Goal: Task Accomplishment & Management: Use online tool/utility

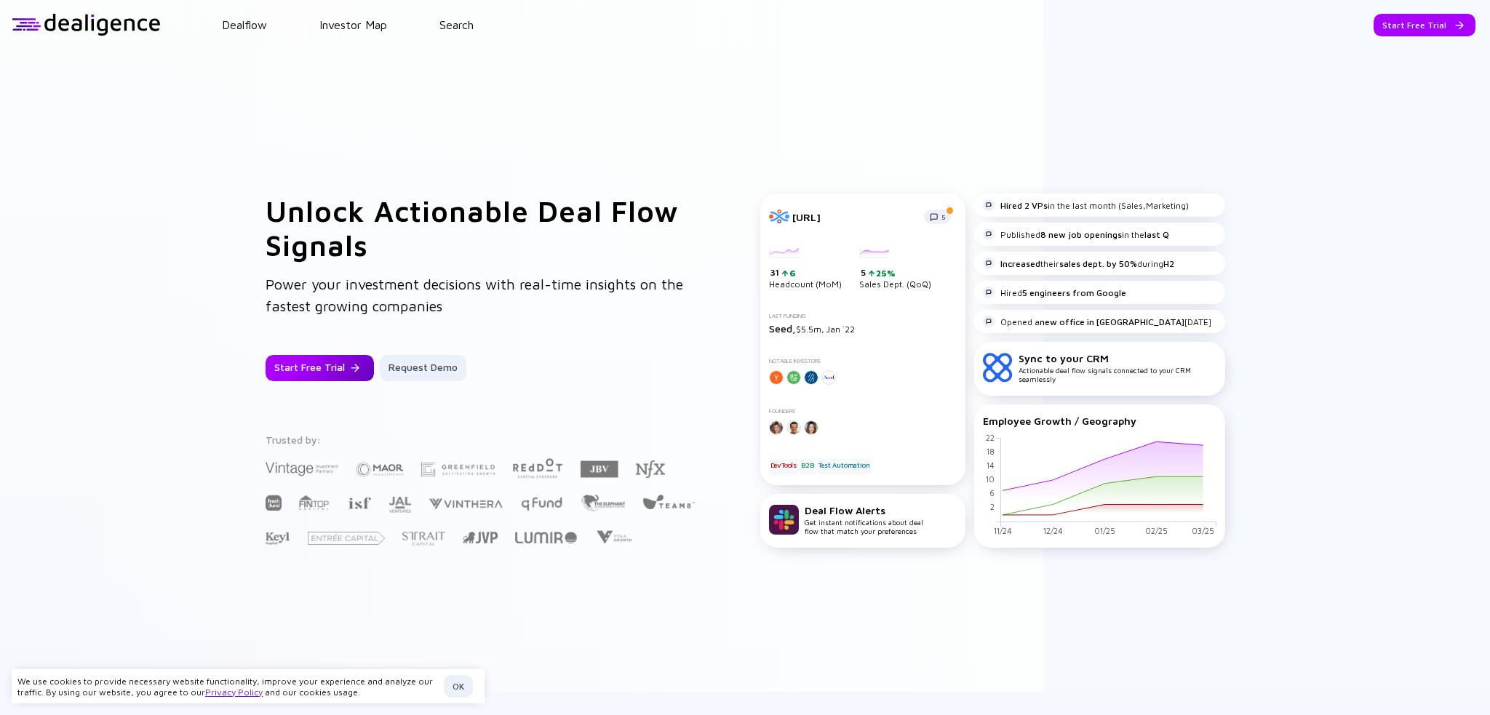
click at [319, 369] on div "Start Free Trial" at bounding box center [320, 368] width 108 height 26
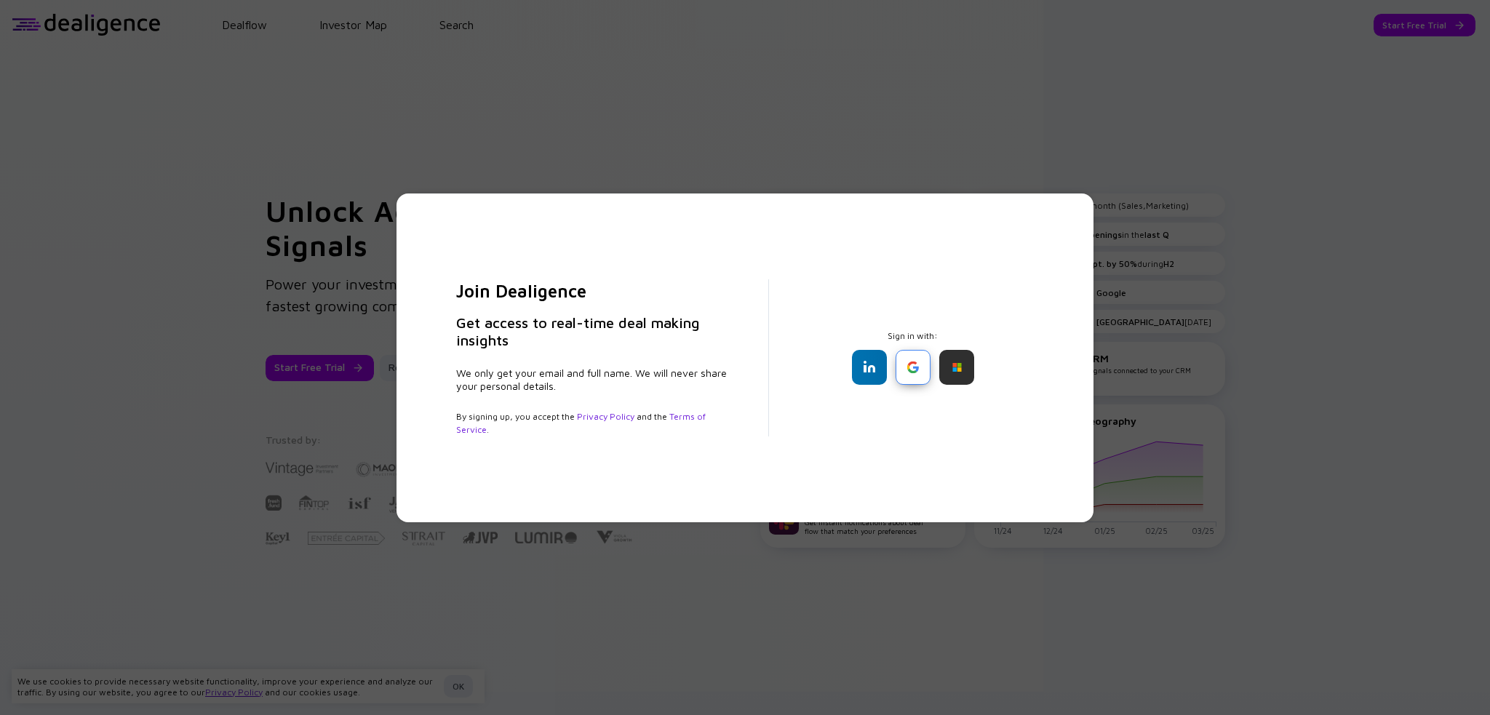
click at [913, 372] on div at bounding box center [913, 367] width 35 height 35
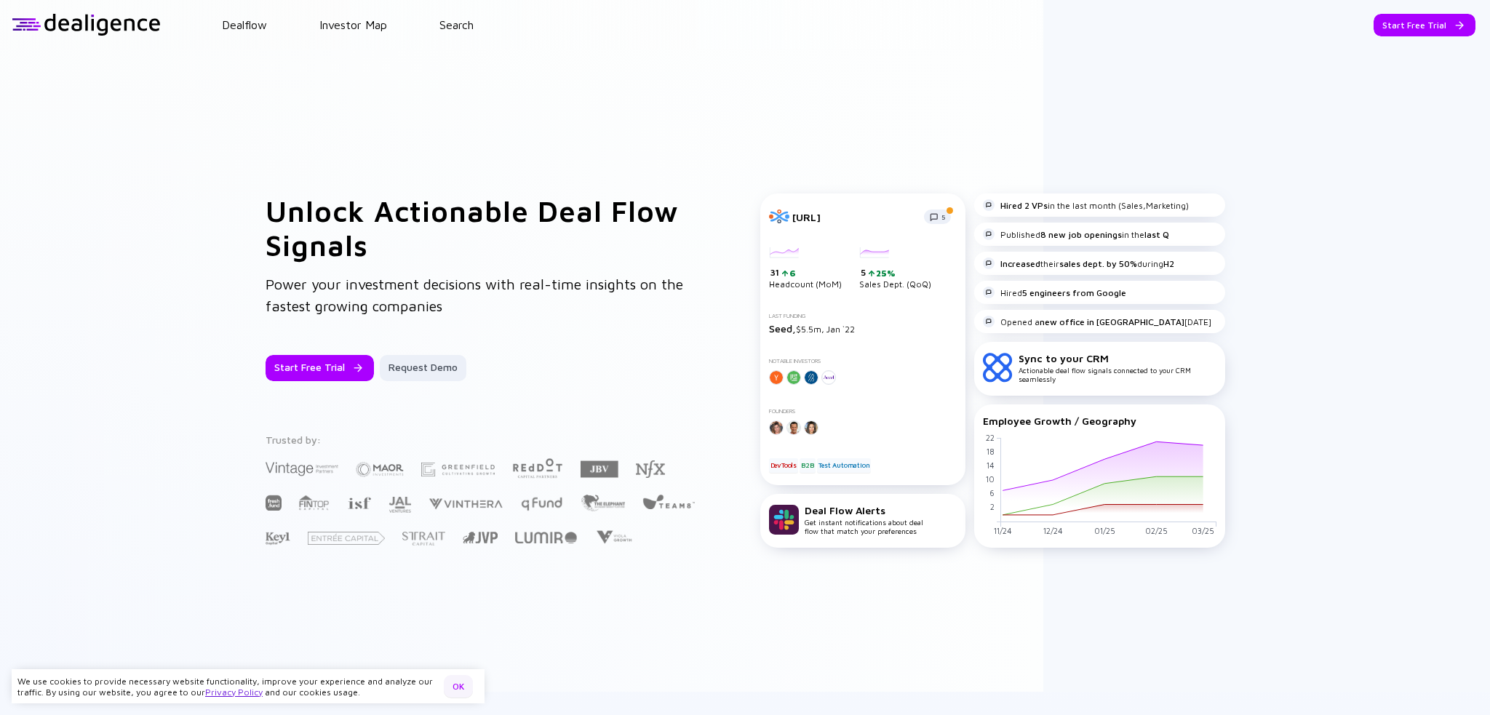
click at [450, 690] on div "OK" at bounding box center [458, 686] width 29 height 23
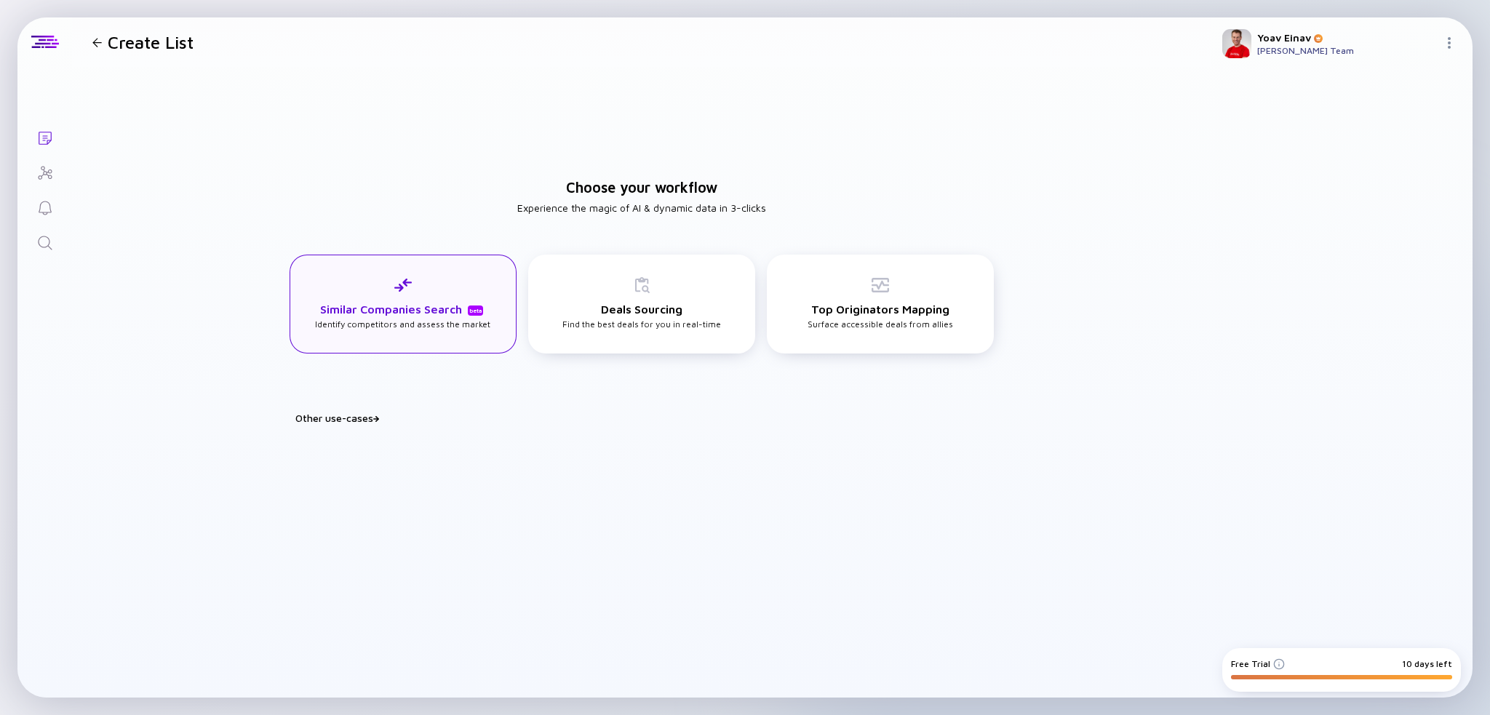
click at [419, 339] on div "Similar Companies Search beta Identify competitors and assess the market" at bounding box center [403, 304] width 227 height 99
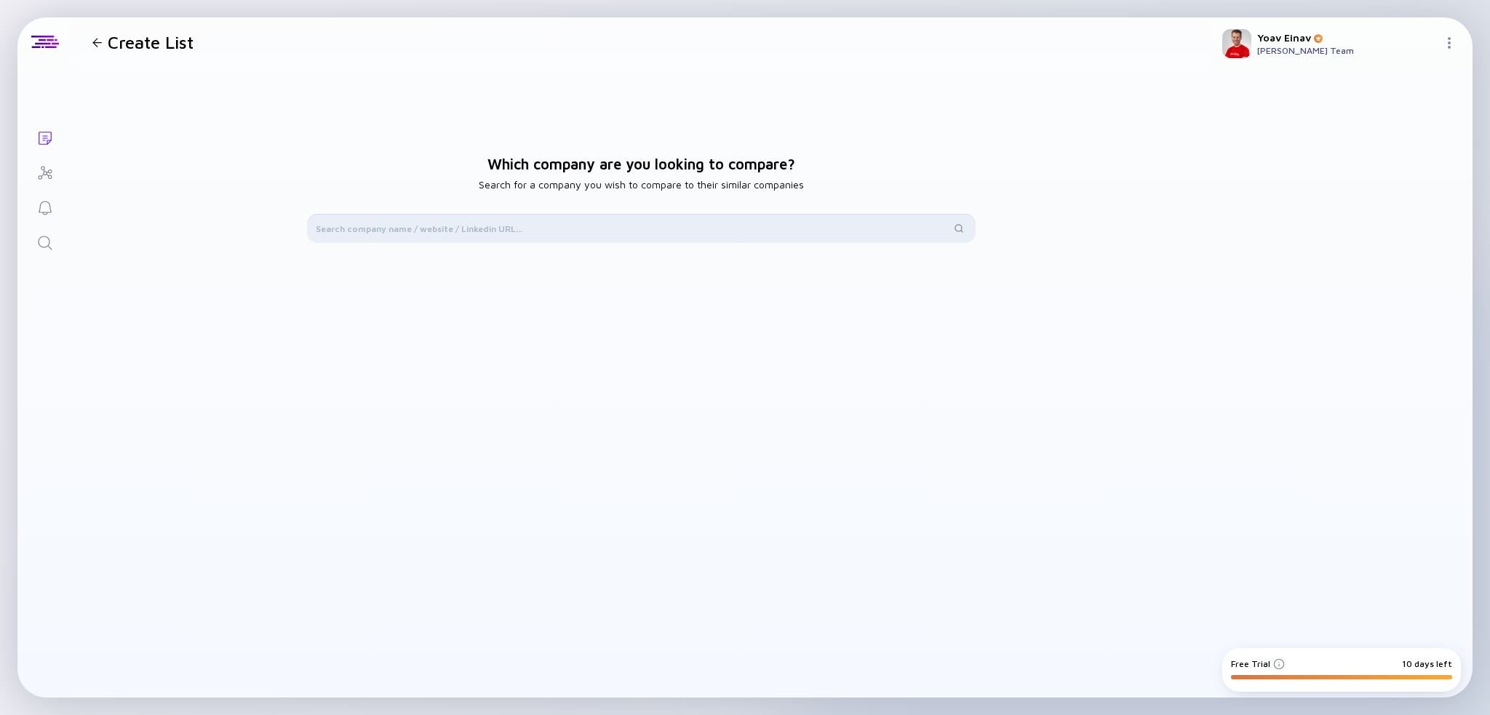
click at [448, 232] on input "text" at bounding box center [633, 228] width 635 height 15
click at [644, 235] on input "text" at bounding box center [633, 228] width 635 height 15
click at [664, 221] on input "text" at bounding box center [633, 228] width 635 height 15
paste input "[URL][DOMAIN_NAME]"
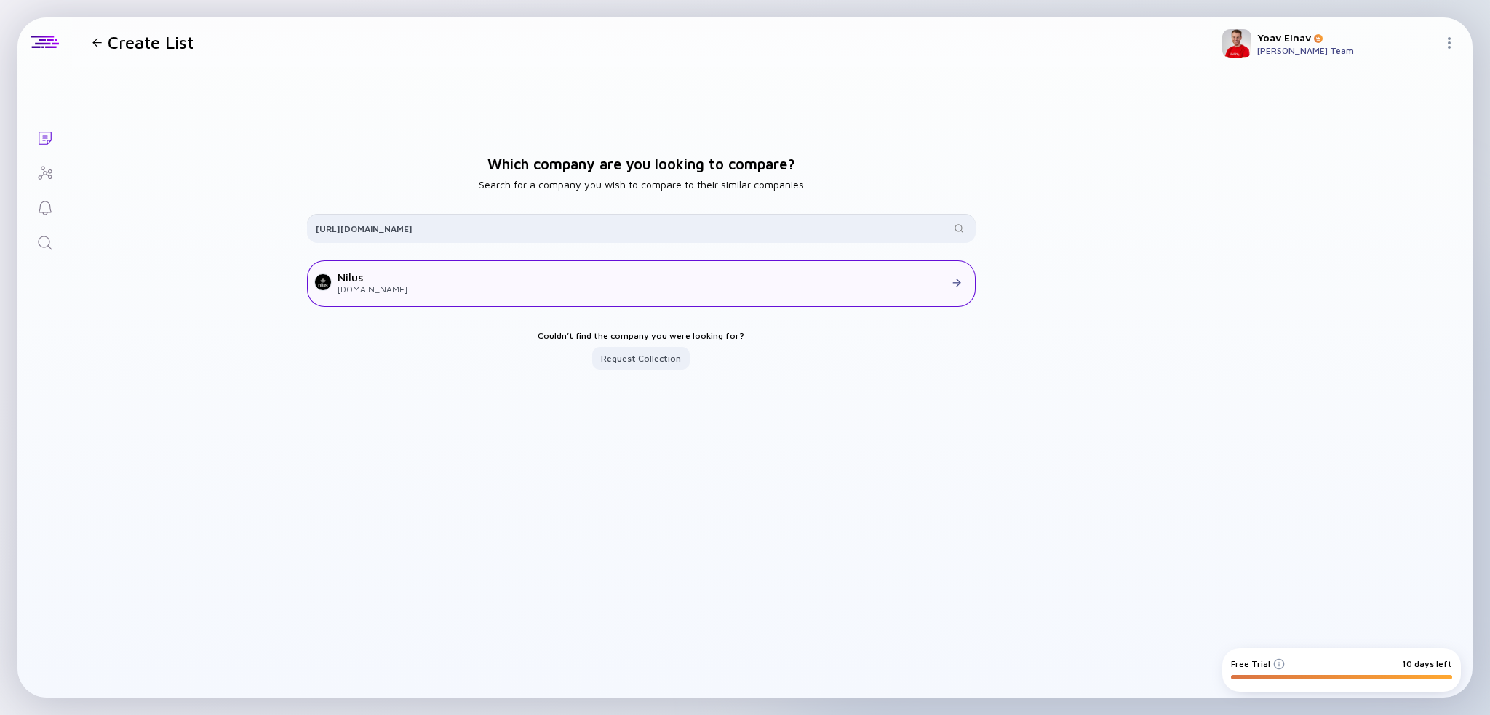
type input "[URL][DOMAIN_NAME]"
click at [433, 279] on div at bounding box center [687, 282] width 560 height 13
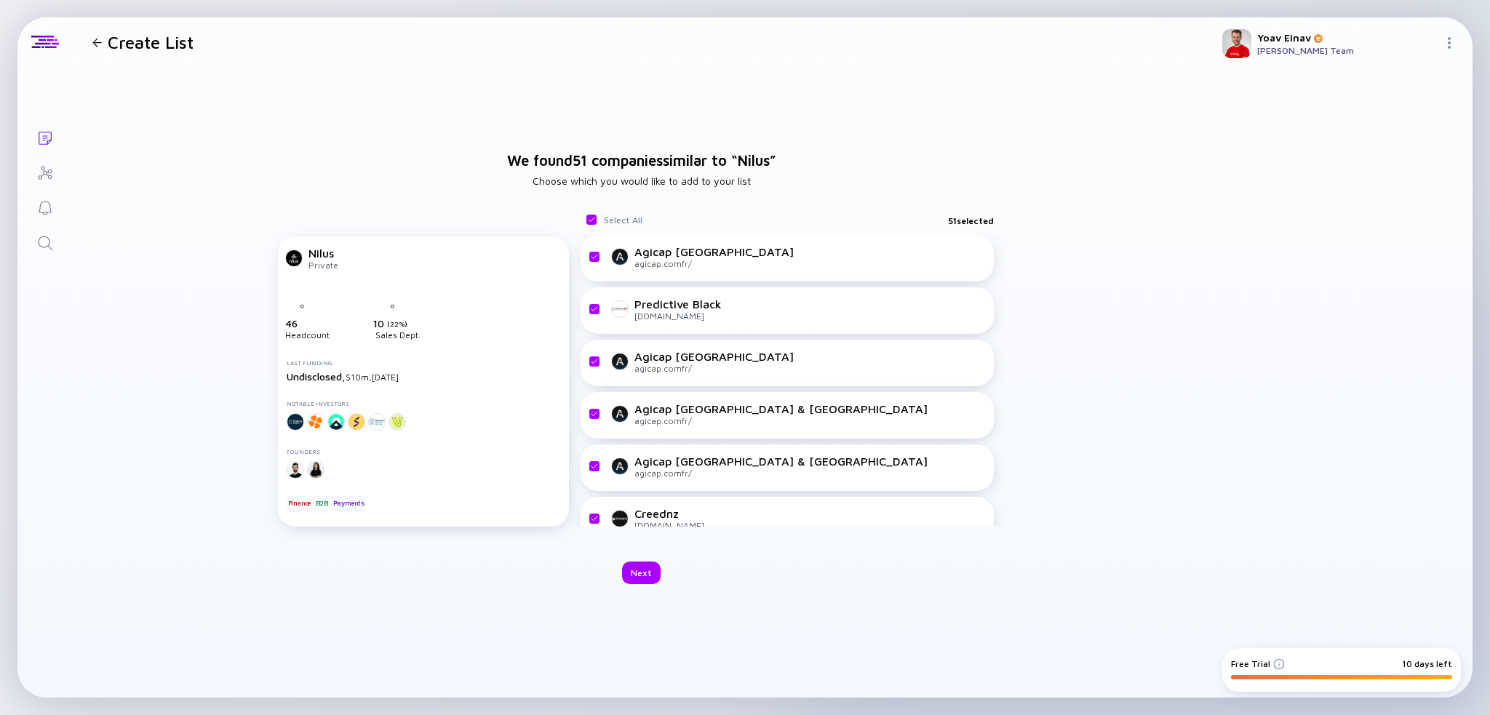
checkbox input "true"
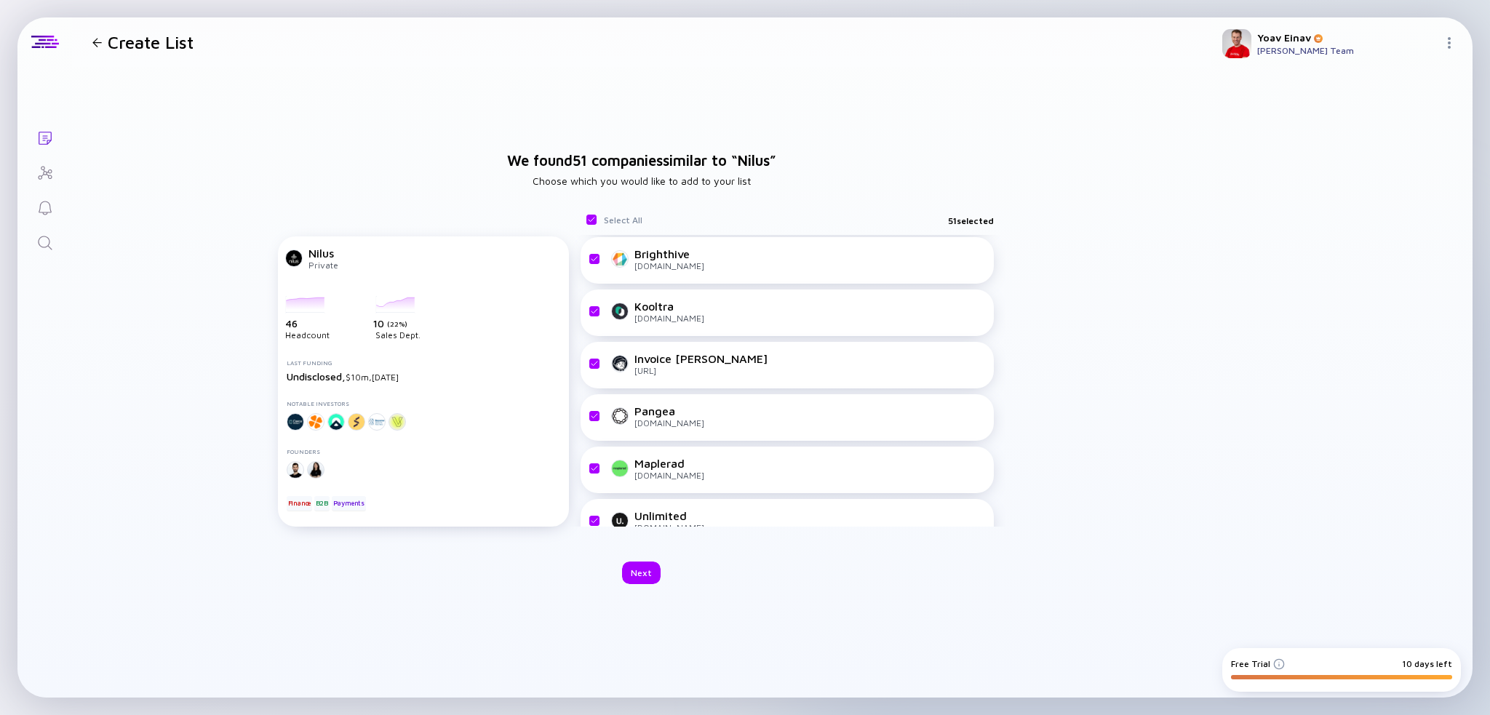
scroll to position [2360, 0]
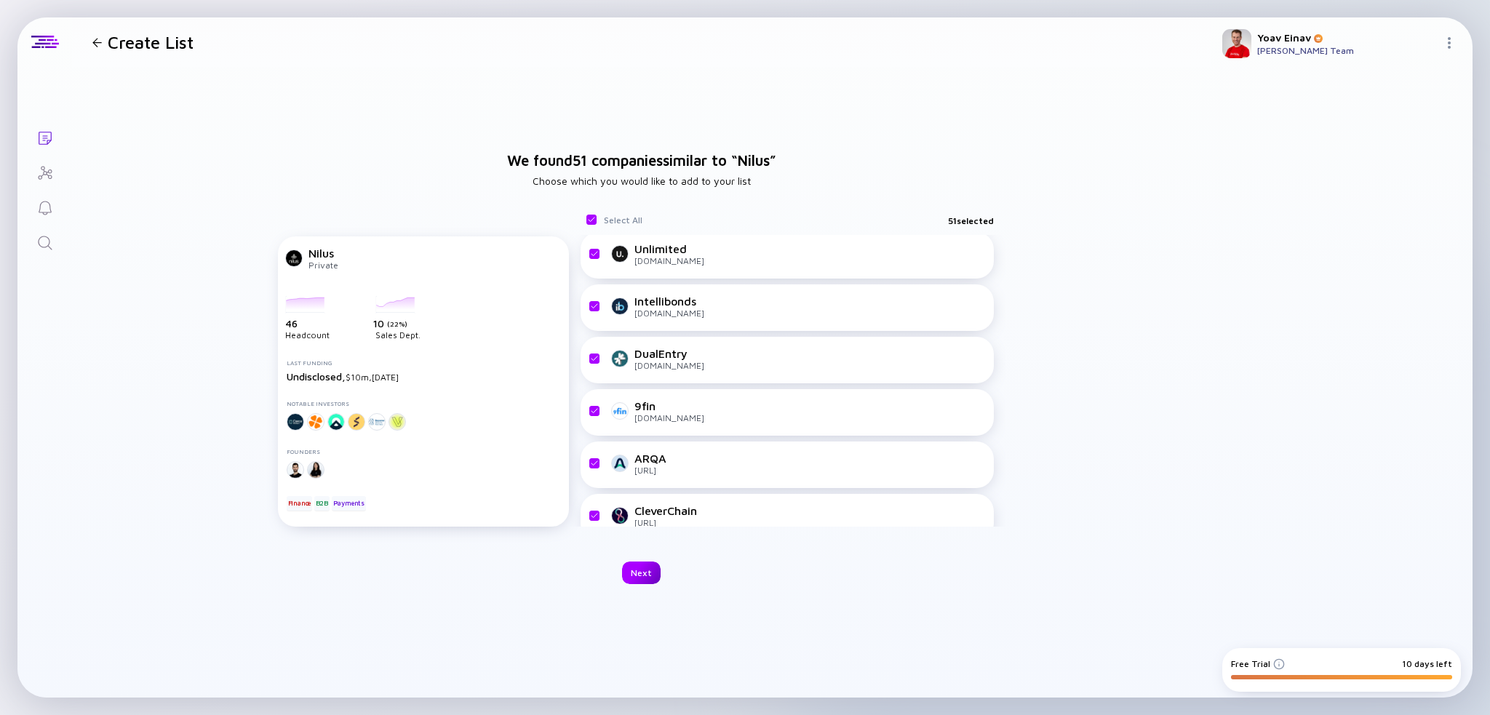
click at [640, 576] on div "Next" at bounding box center [641, 573] width 39 height 23
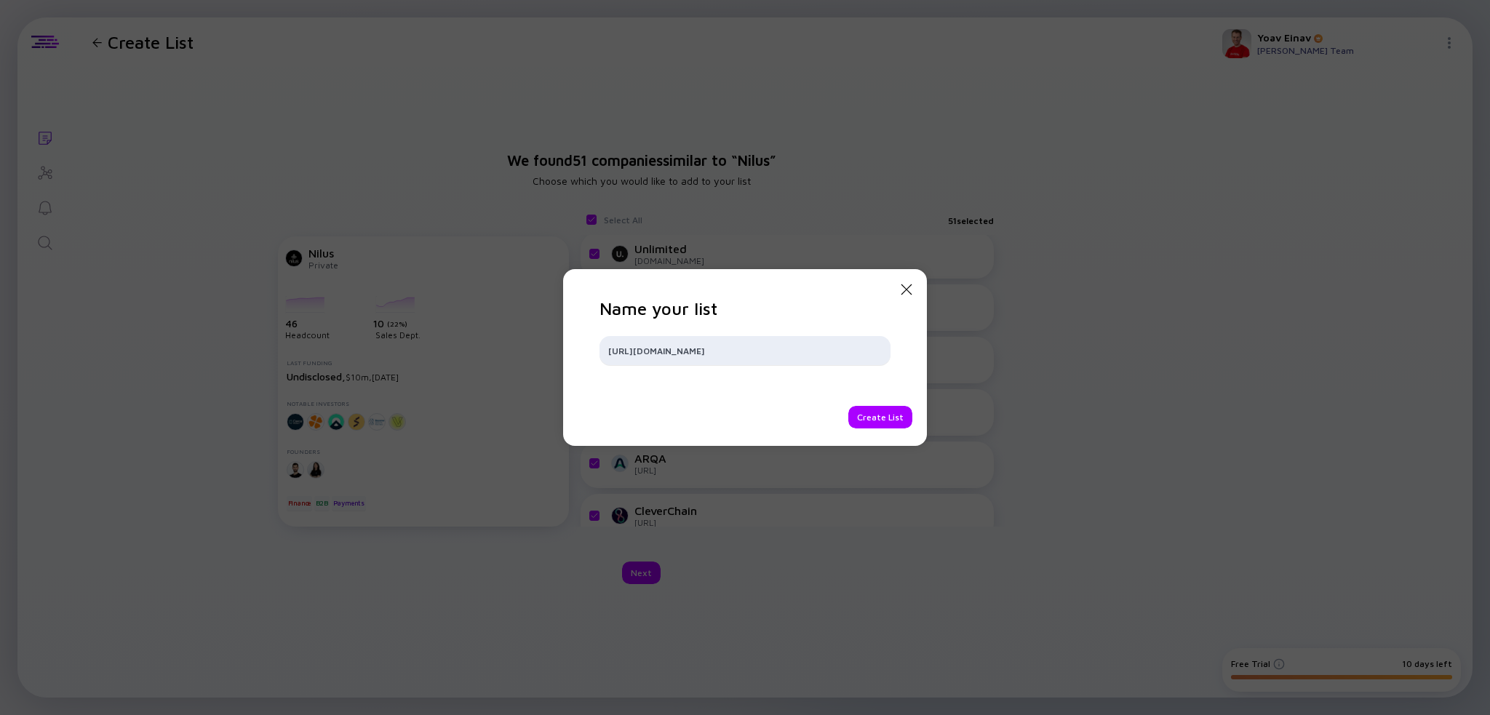
click at [768, 352] on input "[URL][DOMAIN_NAME]" at bounding box center [745, 350] width 274 height 15
type input "N"
drag, startPoint x: 1458, startPoint y: 41, endPoint x: 1448, endPoint y: 42, distance: 9.6
click at [1456, 41] on div "Close Modal Name your list N Create List" at bounding box center [745, 357] width 1490 height 715
click at [909, 292] on icon at bounding box center [906, 289] width 11 height 11
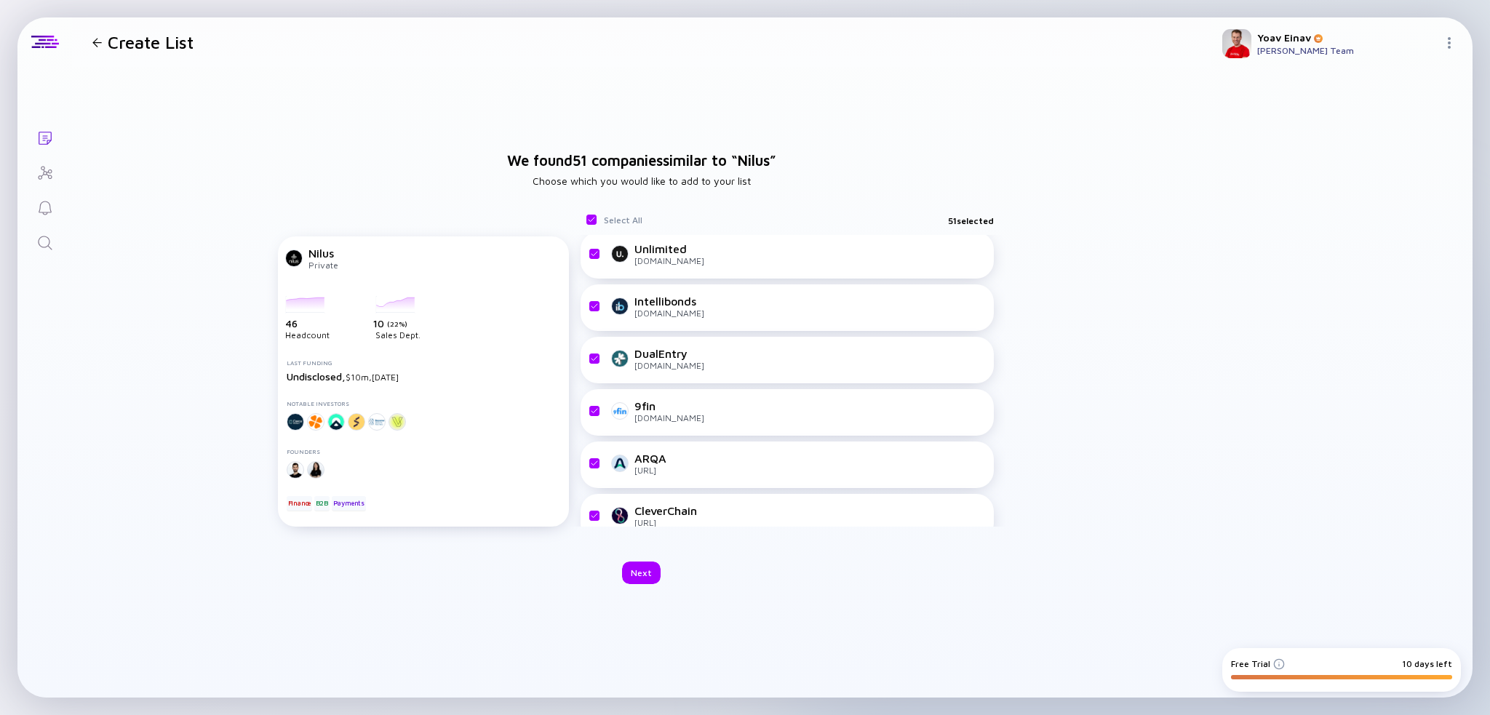
click at [1456, 49] on div at bounding box center [1451, 44] width 17 height 14
click at [95, 38] on div at bounding box center [96, 42] width 9 height 9
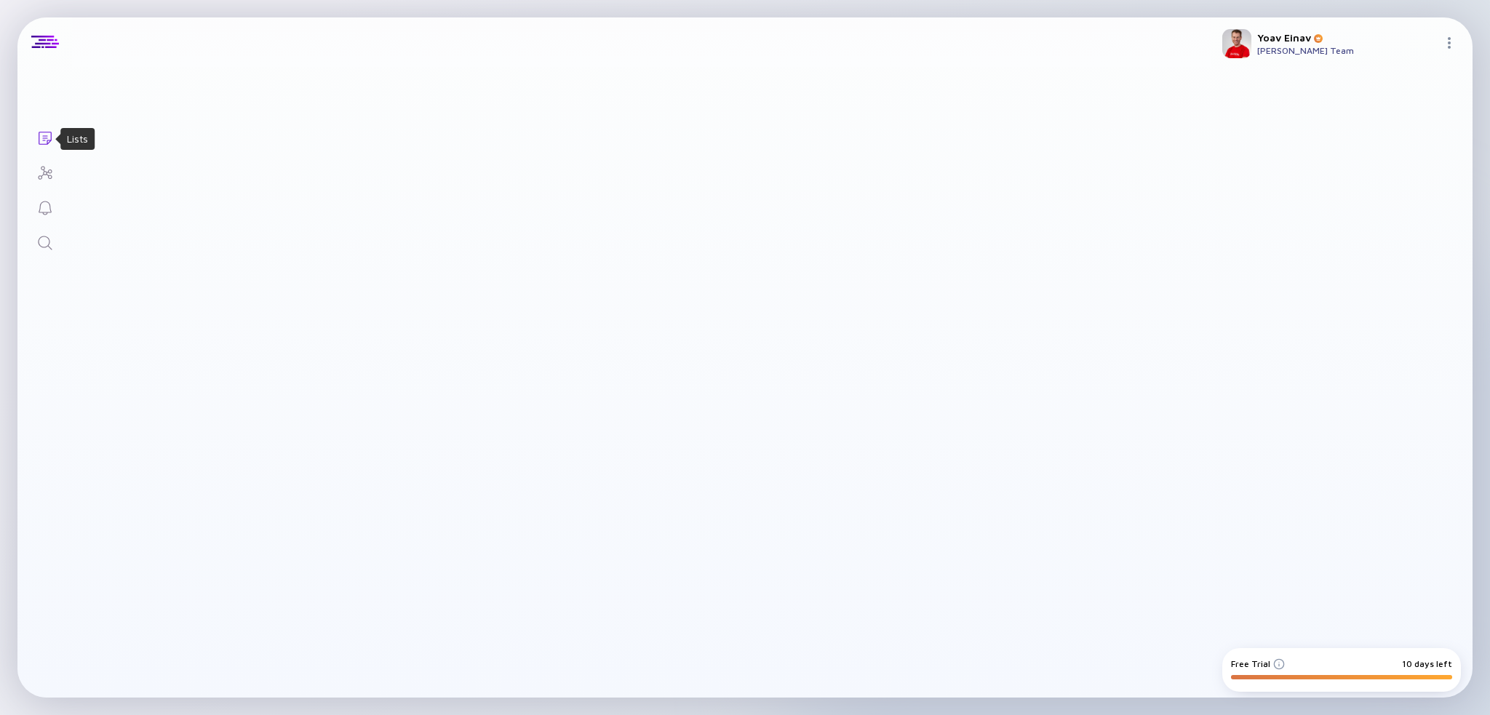
click at [47, 140] on icon "Lists" at bounding box center [45, 138] width 13 height 13
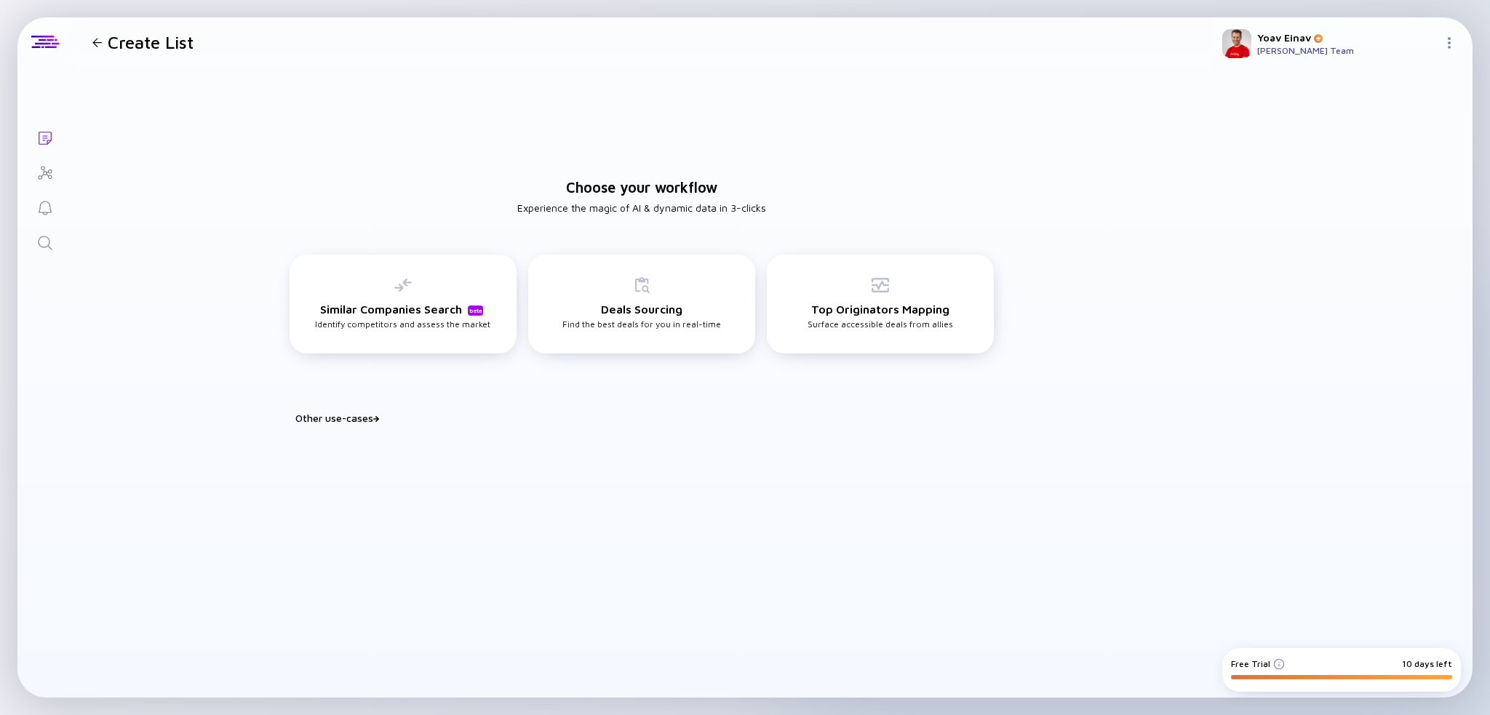
click at [41, 172] on icon "Investor Map" at bounding box center [44, 172] width 17 height 17
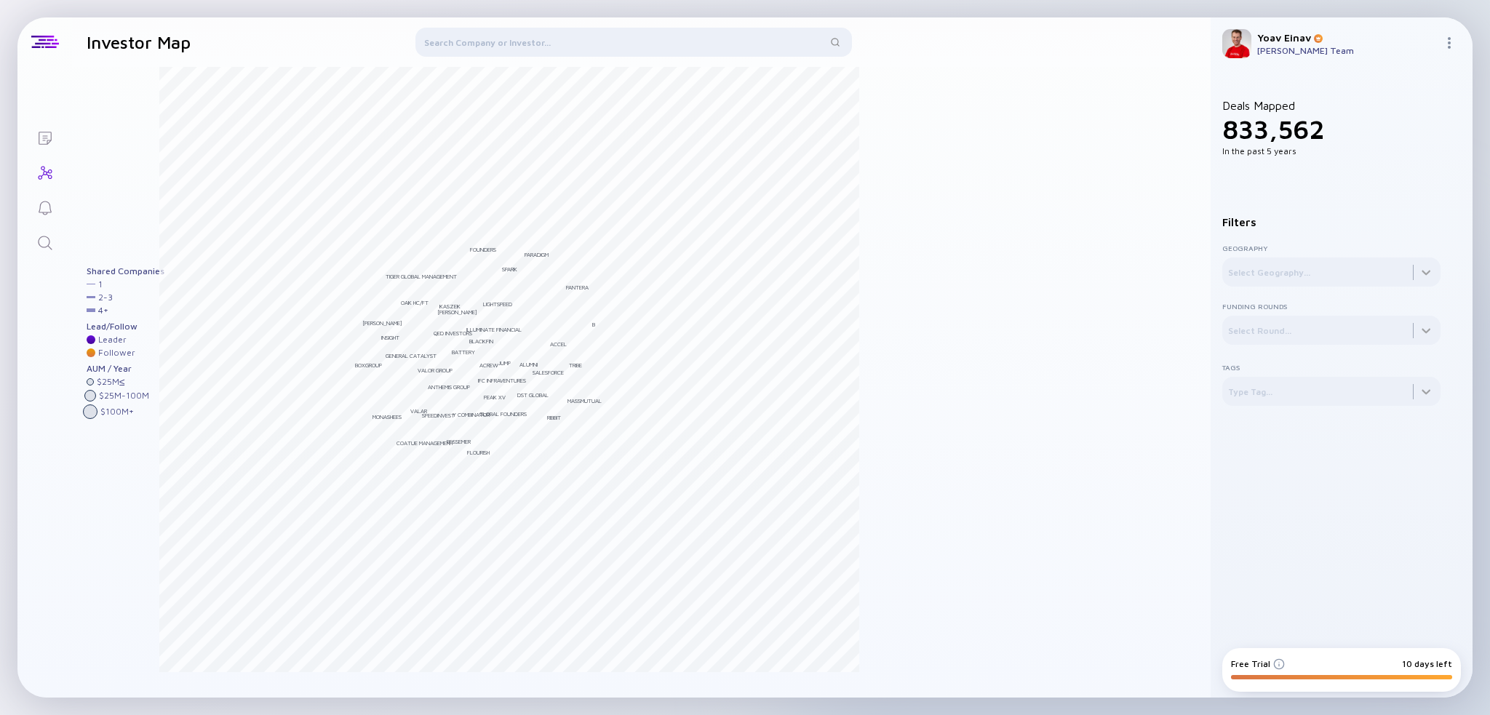
click at [52, 146] on icon "Lists" at bounding box center [44, 137] width 17 height 17
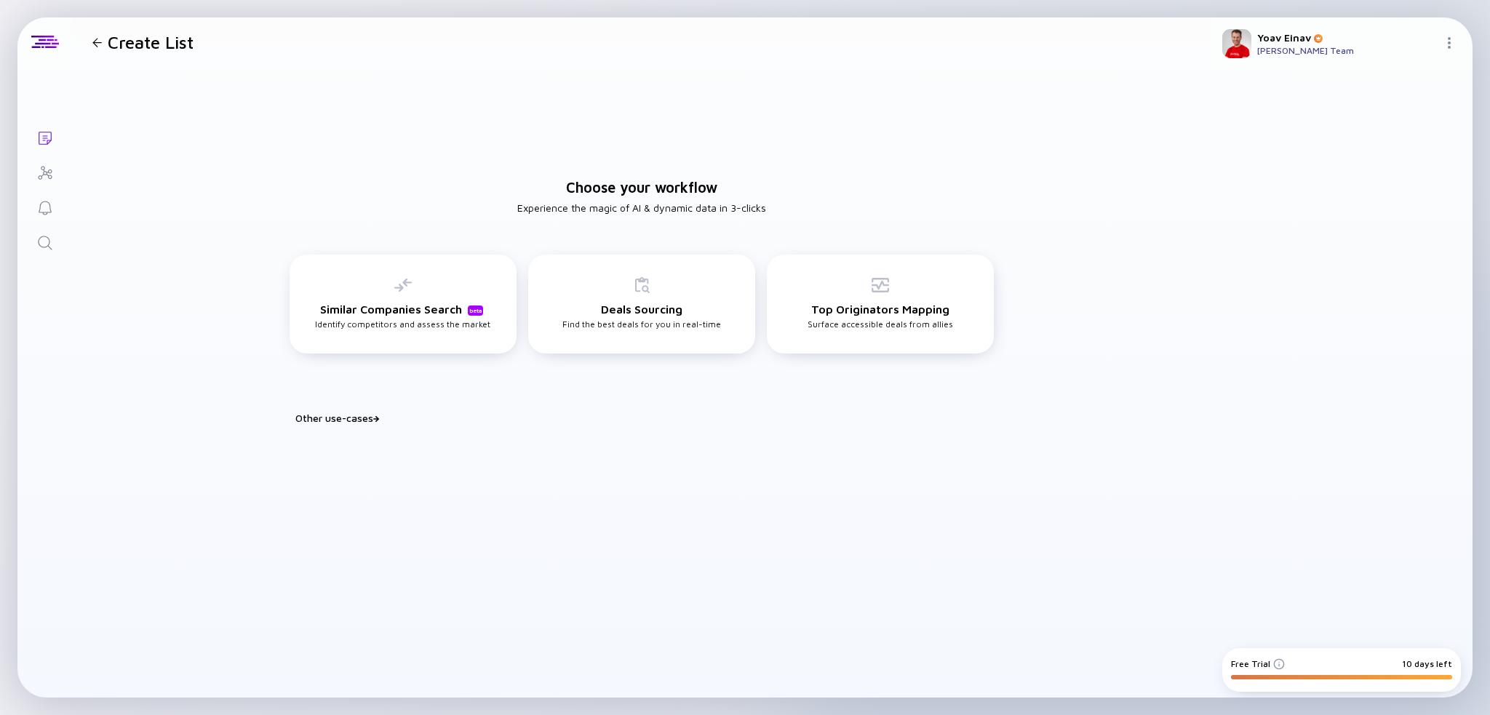
click at [44, 242] on icon "Search" at bounding box center [44, 242] width 17 height 17
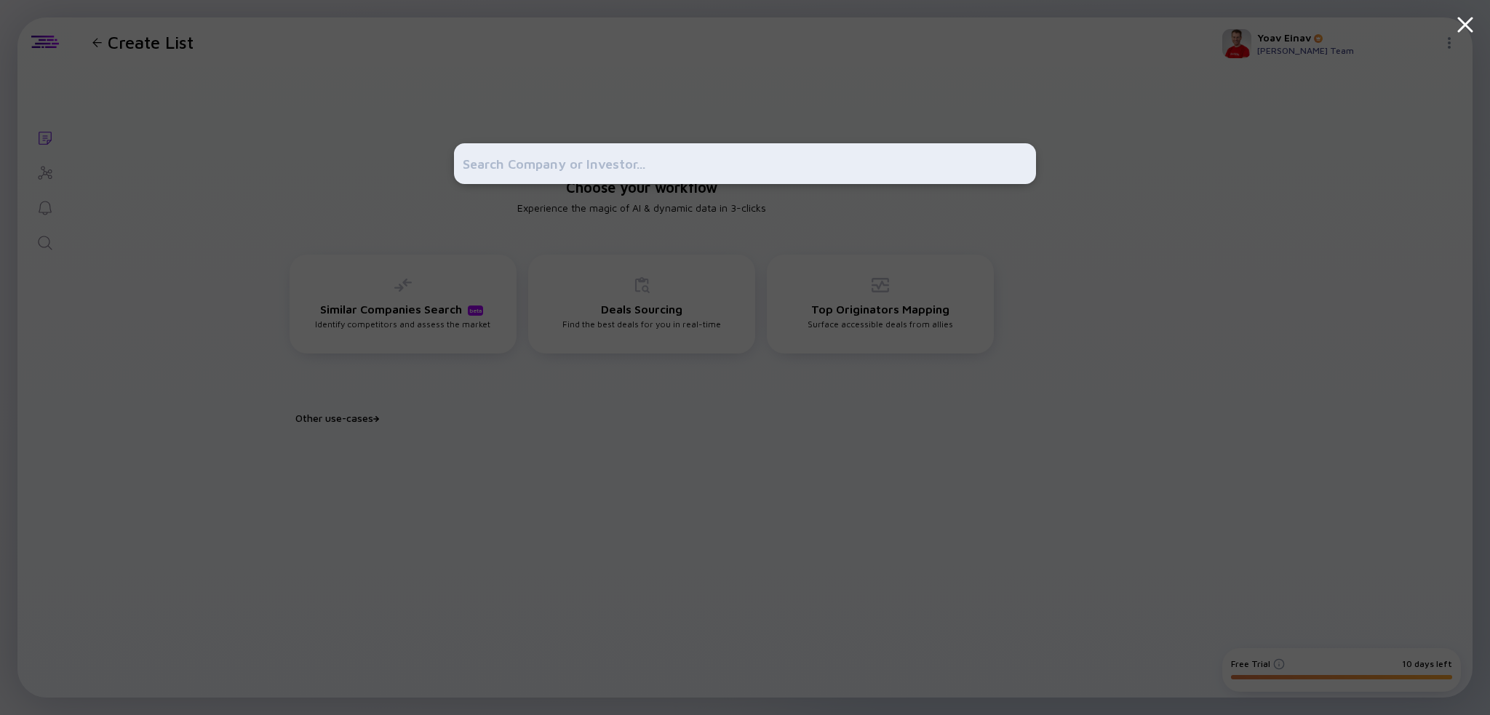
click at [650, 156] on input "text" at bounding box center [745, 164] width 565 height 26
paste input "[URL][DOMAIN_NAME]"
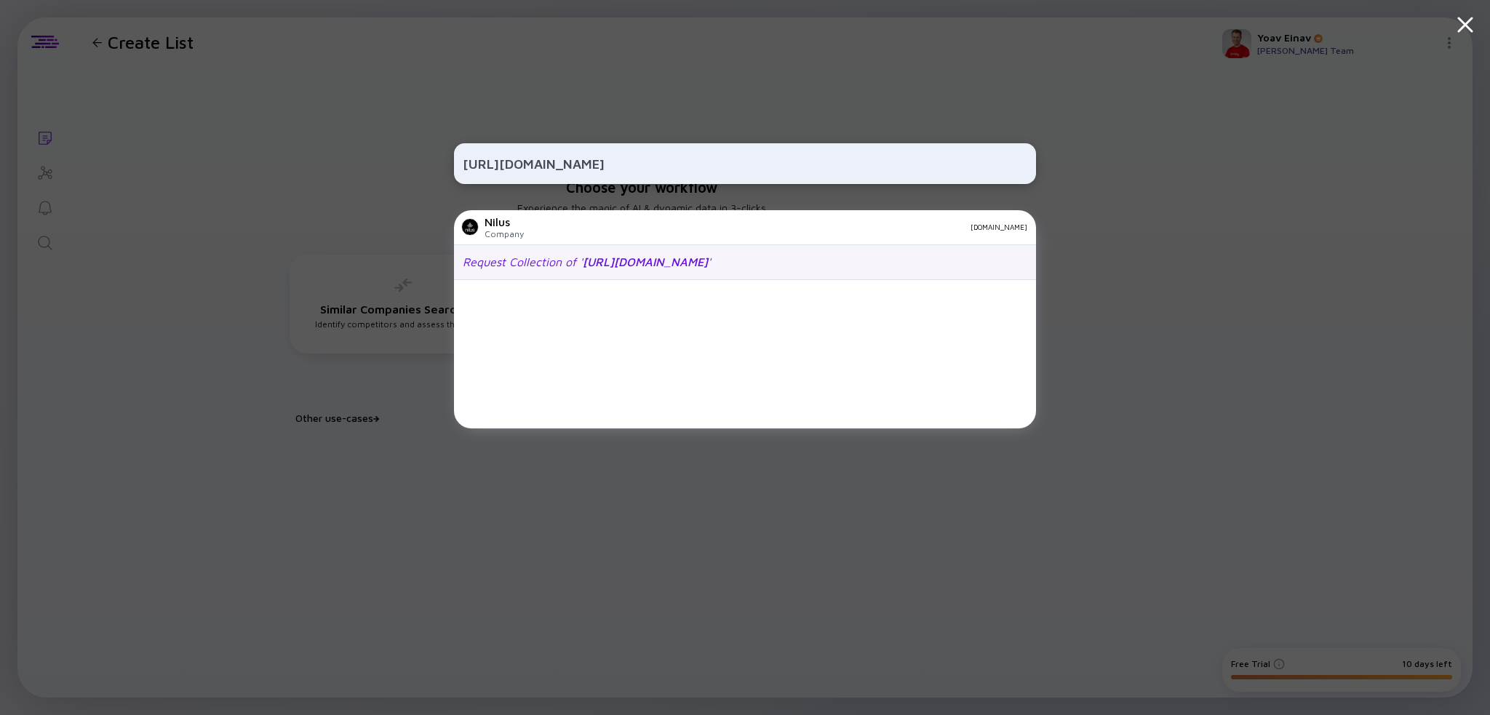
type input "[URL][DOMAIN_NAME]"
click at [608, 269] on div "Request Collection of ' [URL][DOMAIN_NAME] '" at bounding box center [745, 262] width 582 height 35
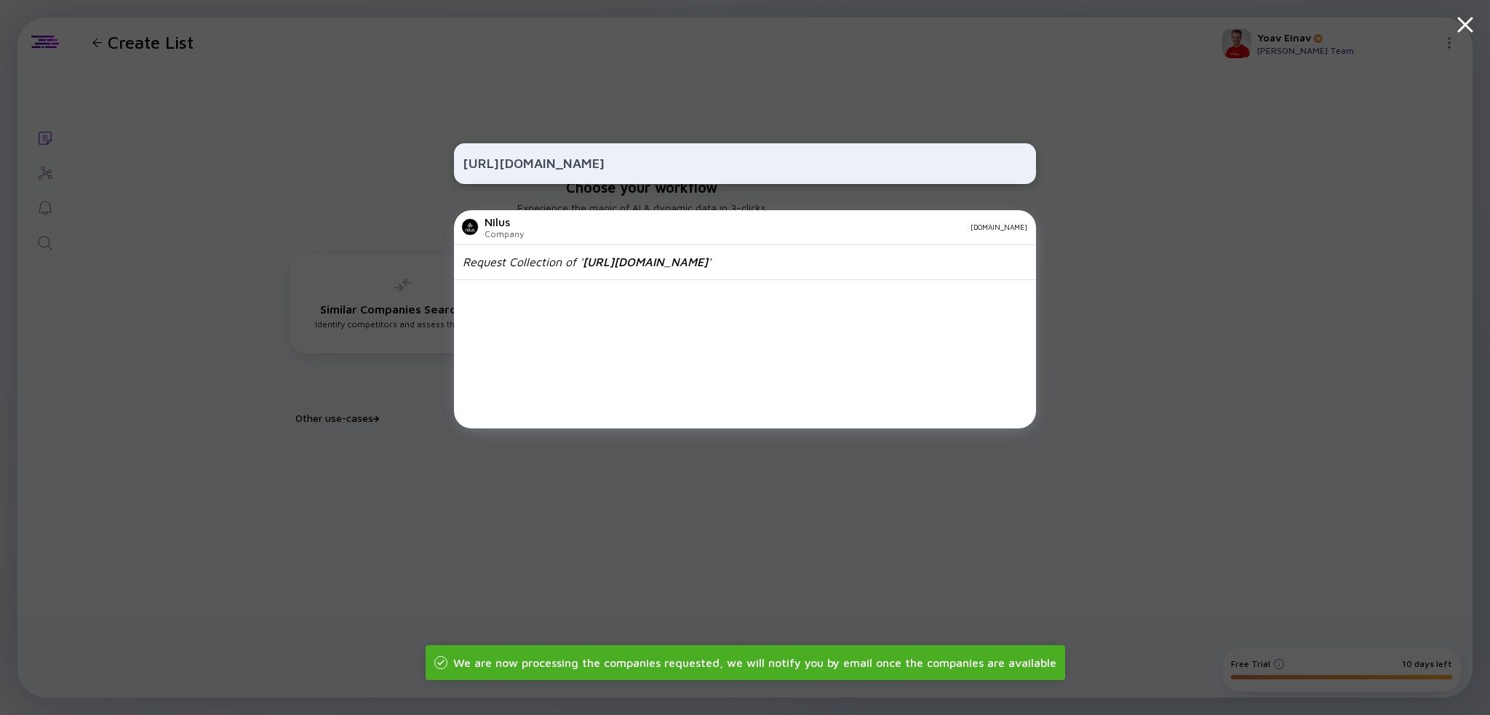
click at [417, 538] on div "[URL][DOMAIN_NAME] Nilus Company [DOMAIN_NAME] Request Collection of ' [URL][DO…" at bounding box center [745, 357] width 1490 height 715
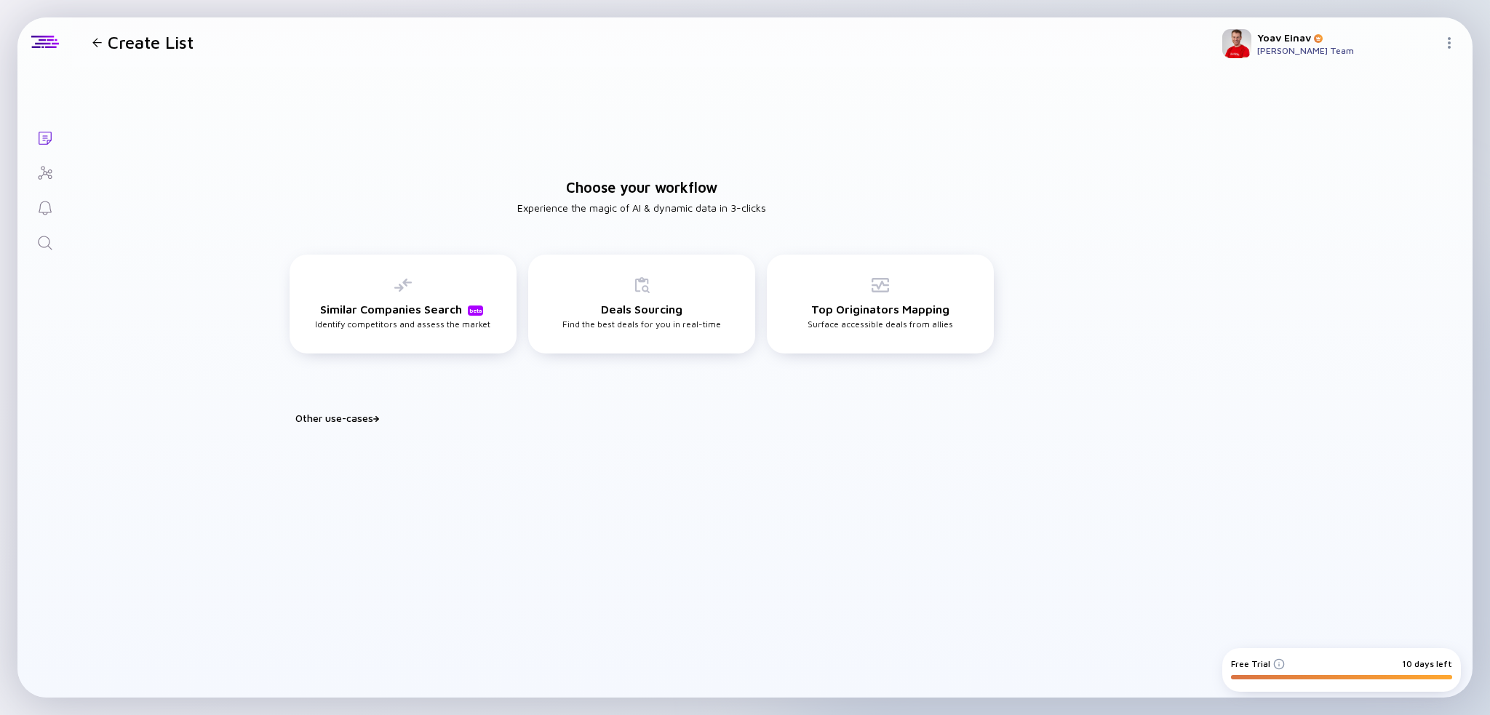
type textarea "How to search a company?"
click at [42, 243] on icon "Search" at bounding box center [44, 242] width 17 height 17
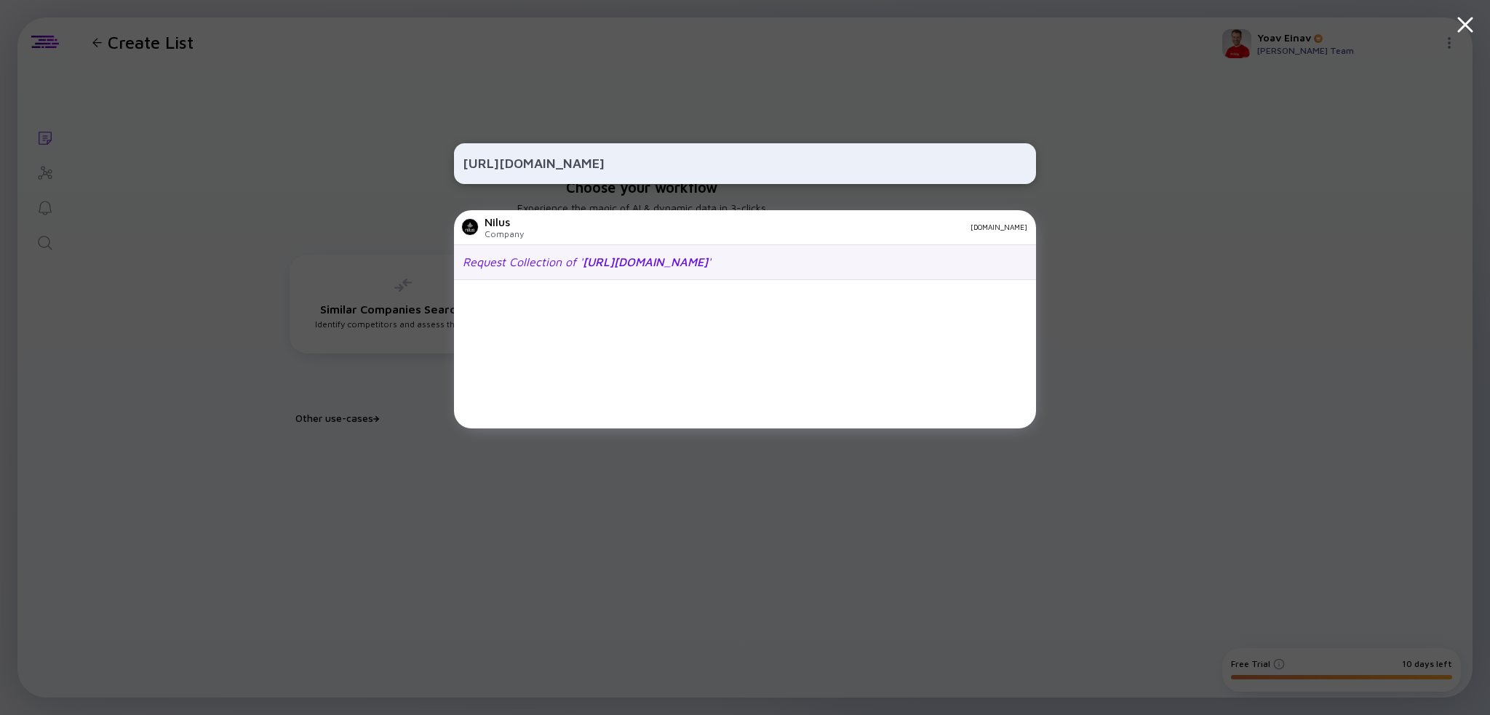
type input "[URL][DOMAIN_NAME]"
click at [700, 274] on div "Request Collection of ' [URL][DOMAIN_NAME] '" at bounding box center [745, 262] width 582 height 35
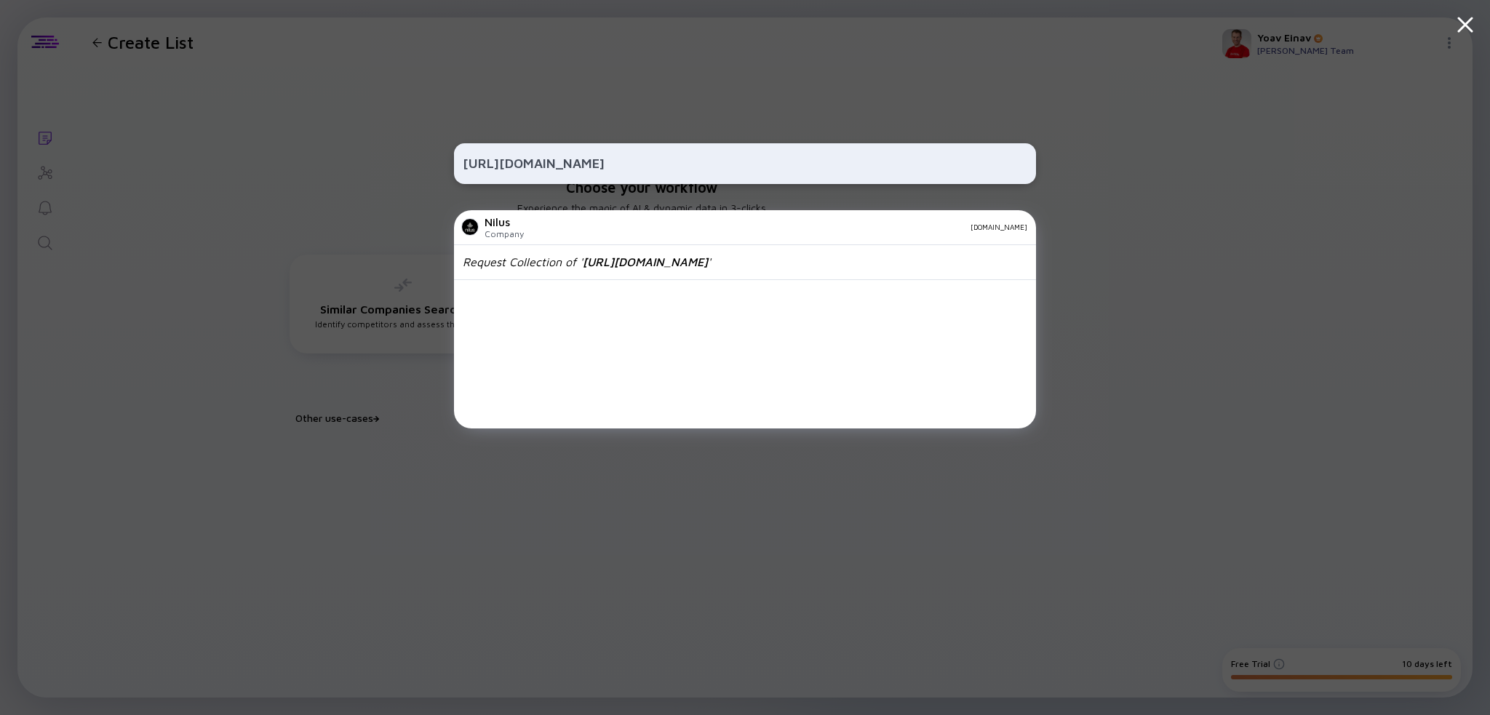
click at [1099, 714] on div at bounding box center [745, 715] width 1490 height 0
click at [1050, 82] on div "[URL][DOMAIN_NAME] Nilus Company [DOMAIN_NAME] Request Collection of ' [URL][DO…" at bounding box center [745, 357] width 1490 height 715
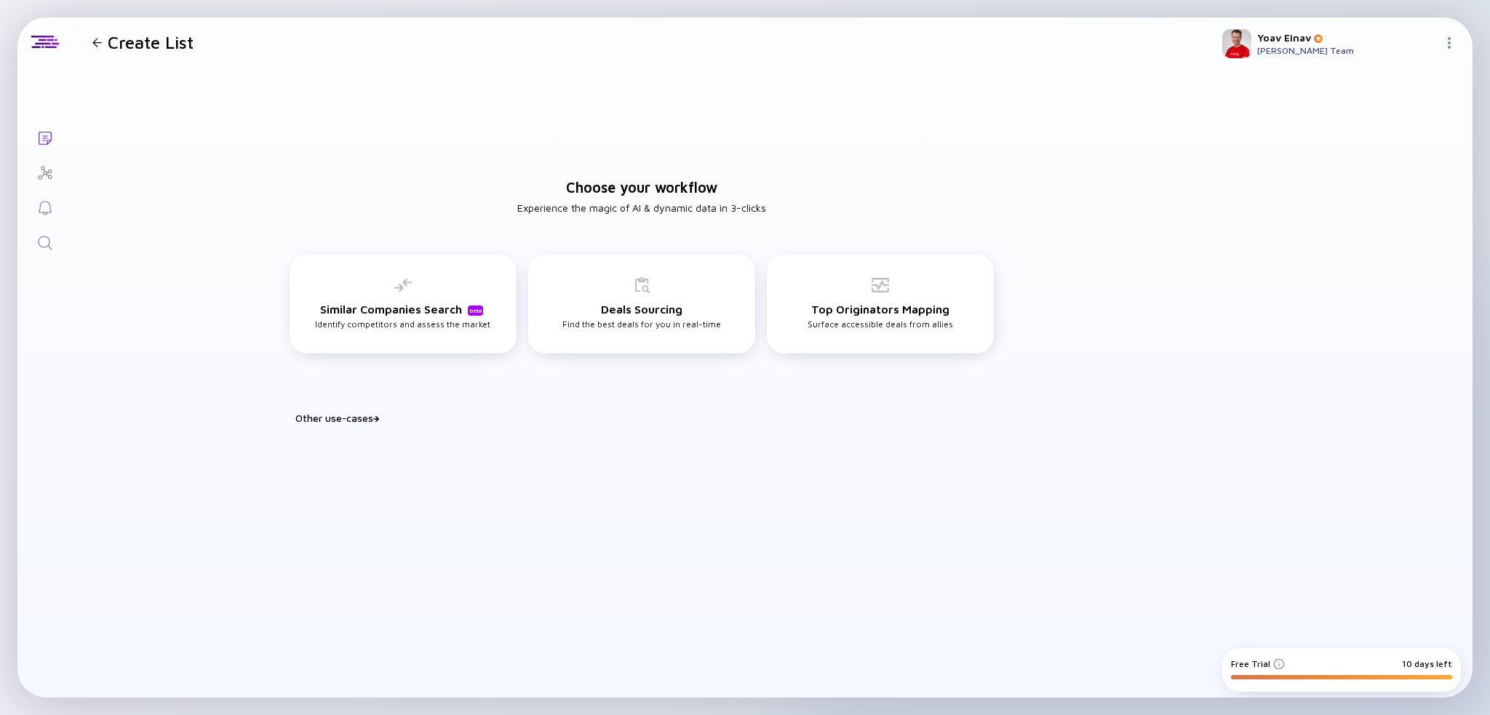
click at [39, 218] on link "Reminders" at bounding box center [44, 206] width 55 height 35
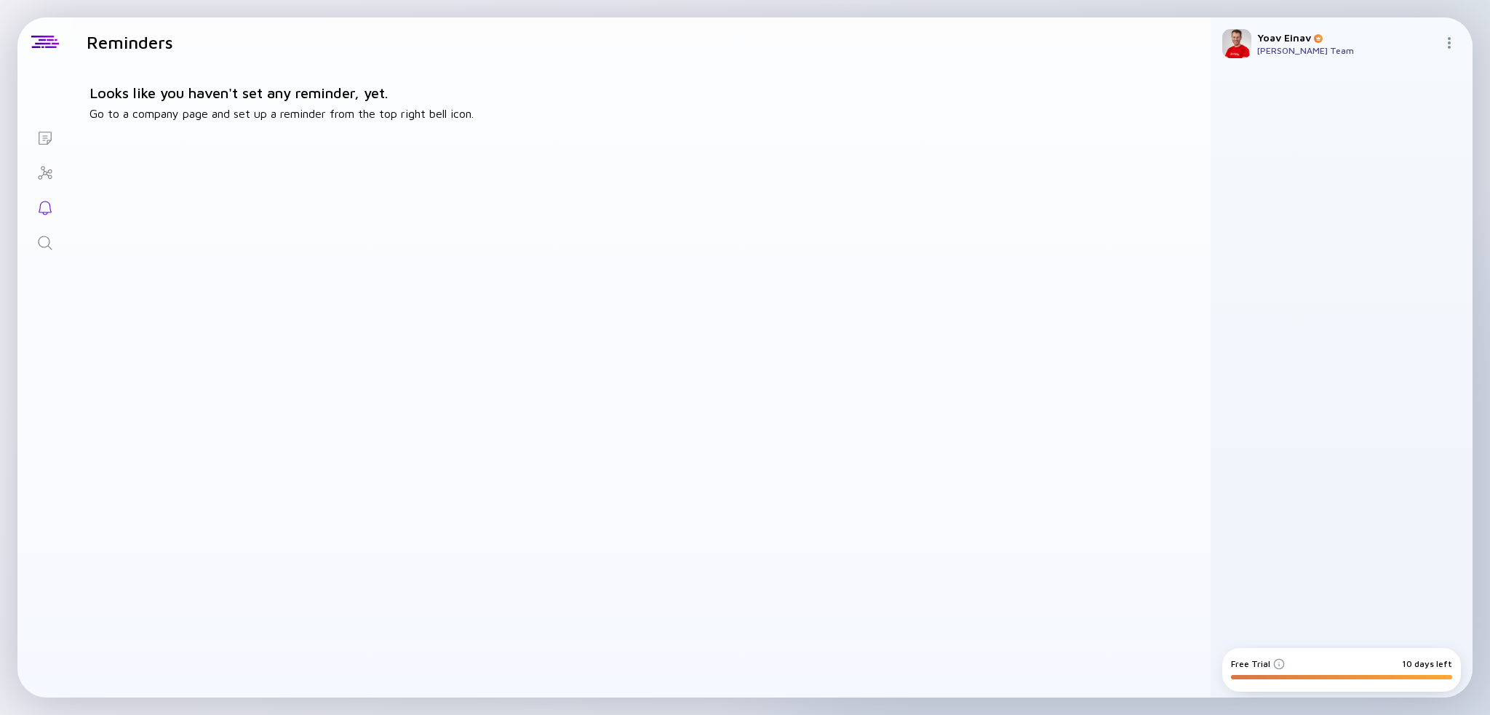
click at [41, 234] on icon "Search" at bounding box center [44, 242] width 17 height 17
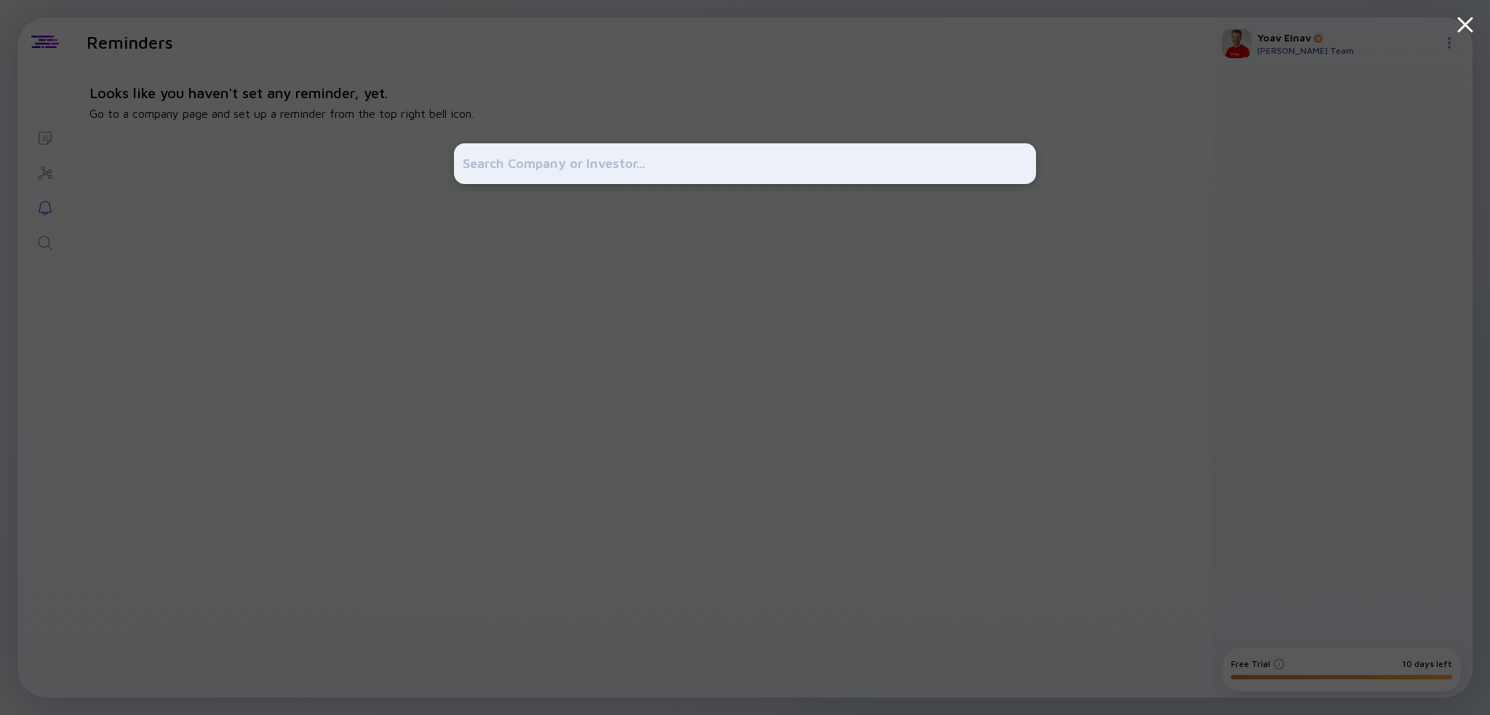
click at [49, 175] on div at bounding box center [745, 357] width 1490 height 715
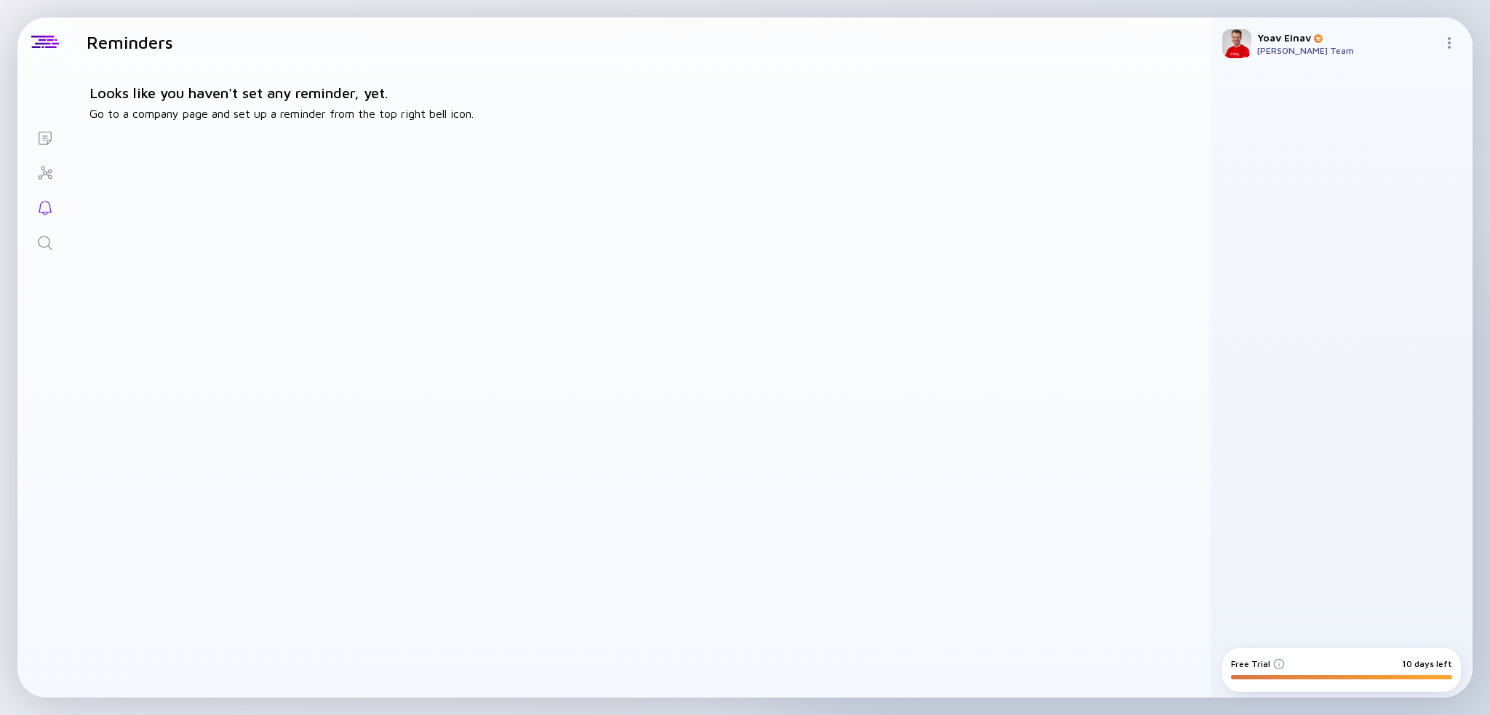
click at [43, 177] on icon "Investor Map" at bounding box center [44, 172] width 17 height 17
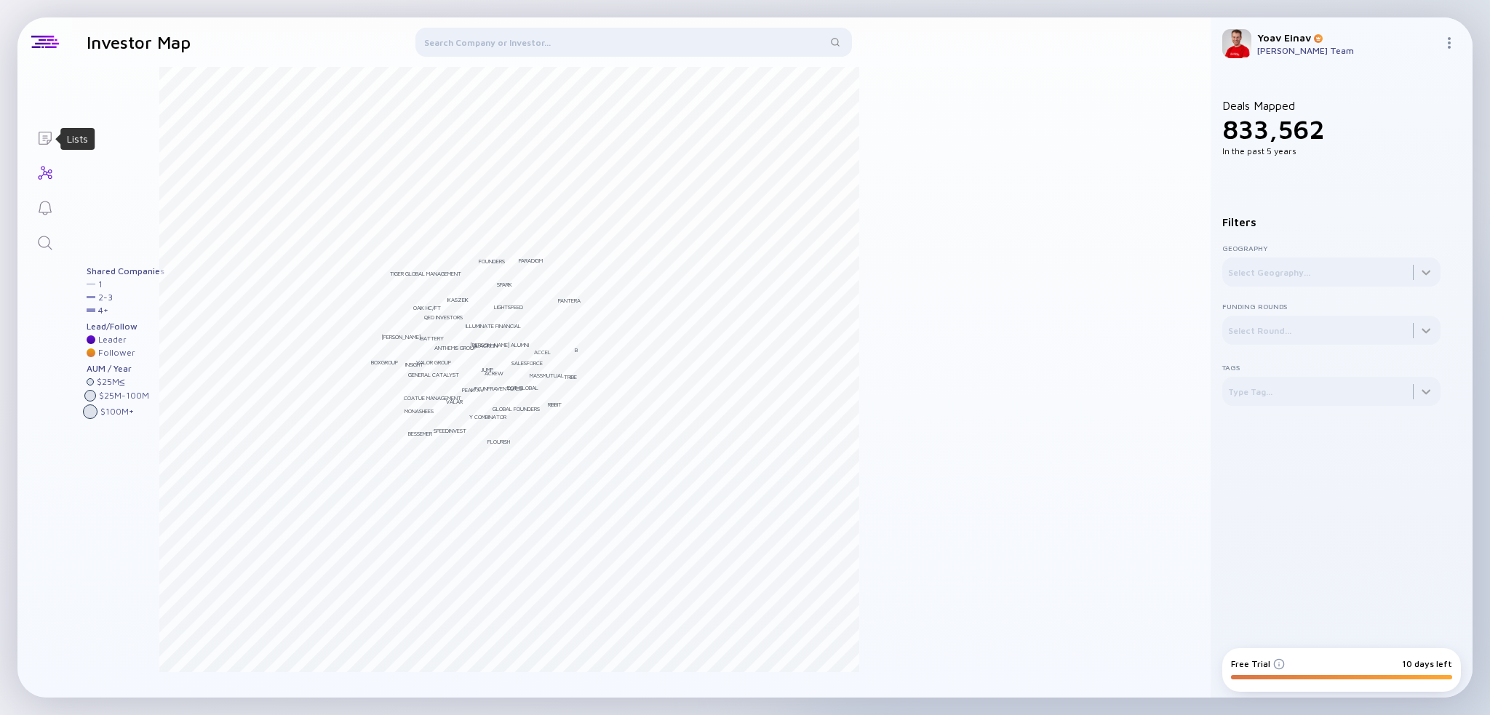
click at [48, 142] on icon "Lists" at bounding box center [45, 138] width 13 height 13
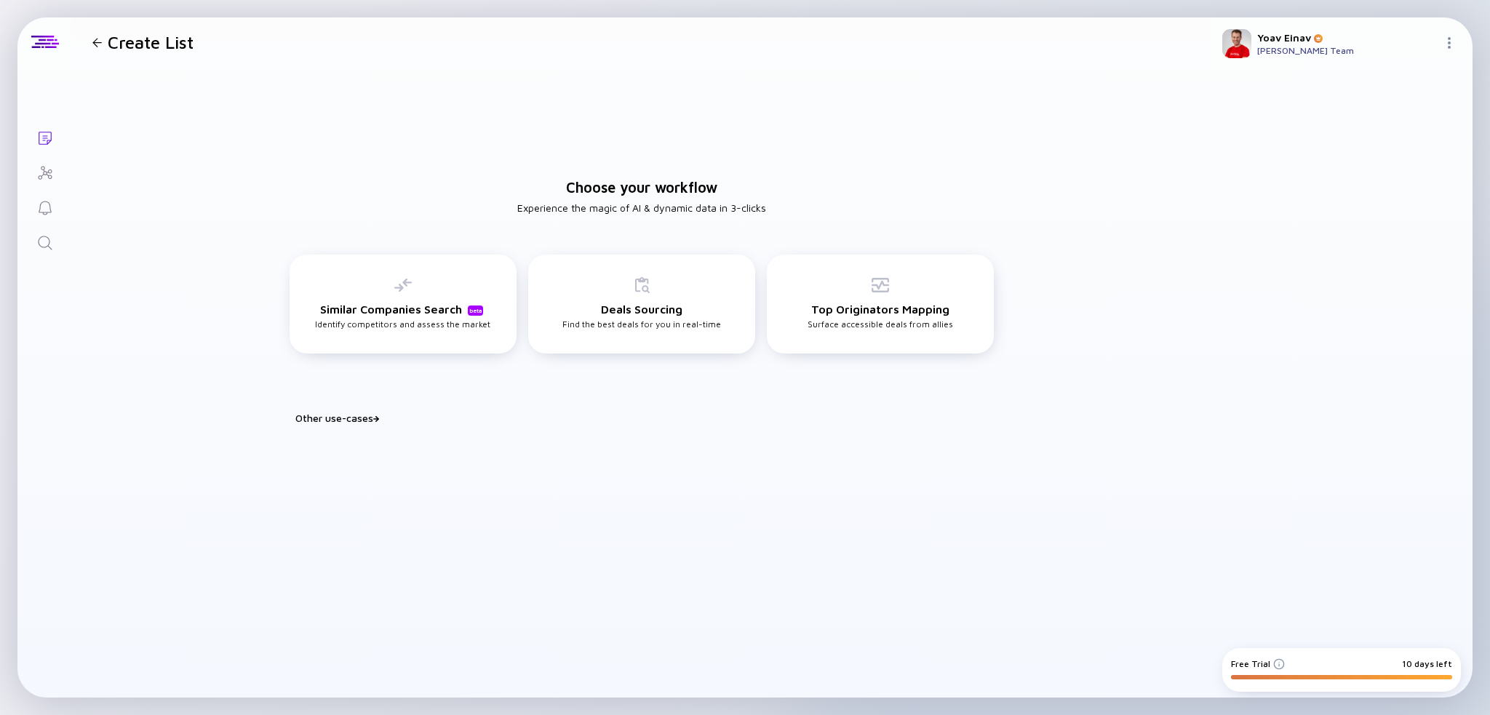
drag, startPoint x: 1464, startPoint y: 596, endPoint x: 1473, endPoint y: 594, distance: 9.0
click at [1473, 594] on div "We are now processing the companies requested, we will notify you by email once…" at bounding box center [745, 357] width 1490 height 715
click at [1481, 593] on div "We are now processing the companies requested, we will notify you by email once…" at bounding box center [745, 357] width 1490 height 715
click at [345, 412] on div "Other use-cases" at bounding box center [650, 418] width 710 height 12
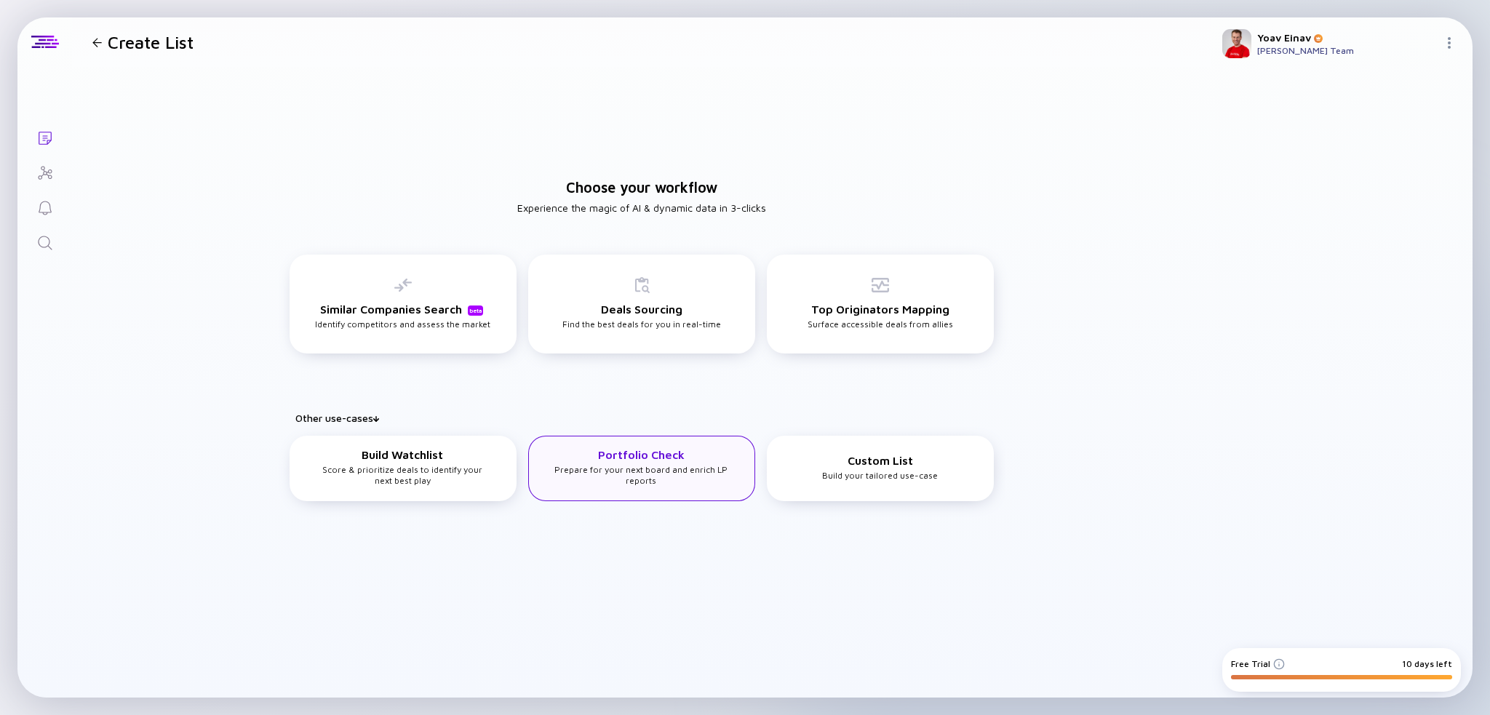
click at [673, 474] on div "Portfolio Check Prepare for your next board and enrich LP reports" at bounding box center [641, 467] width 178 height 38
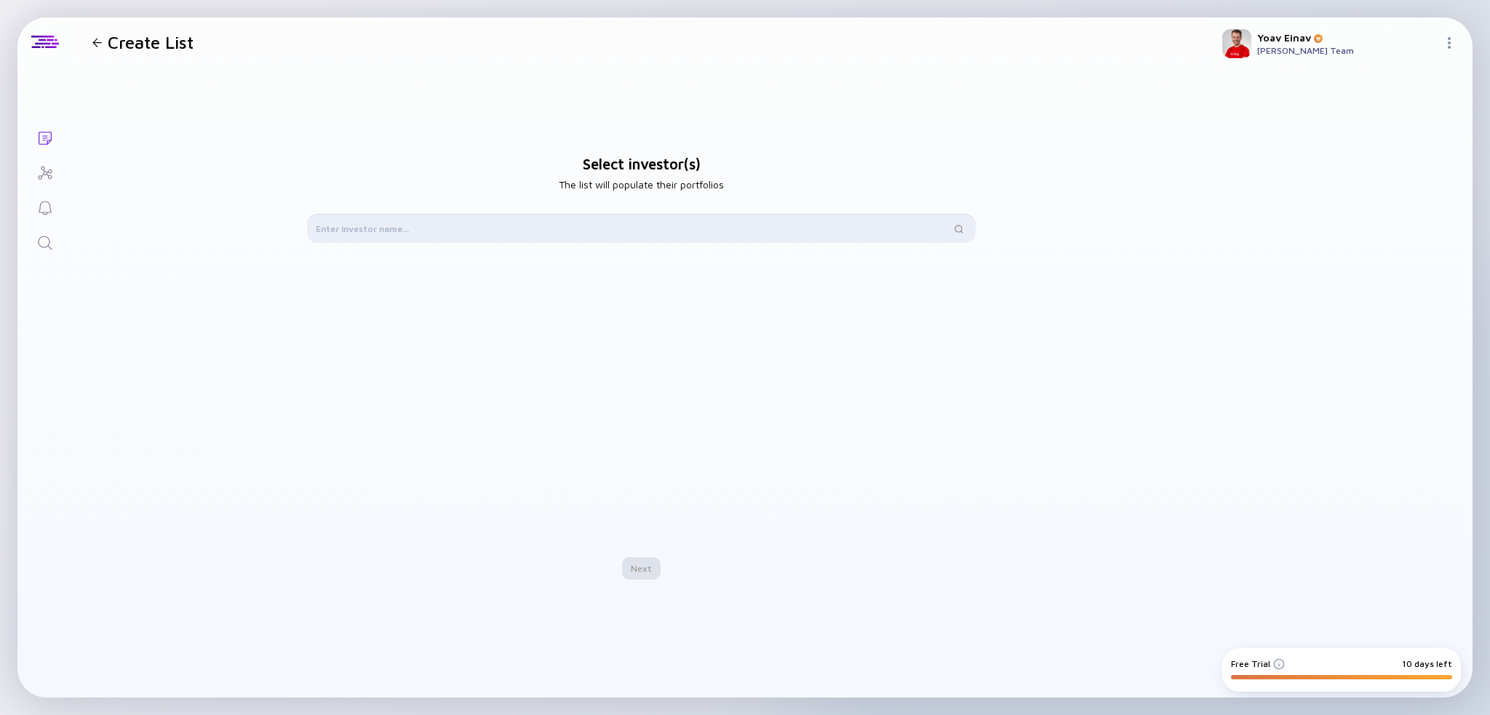
click at [471, 235] on input "text" at bounding box center [633, 228] width 635 height 15
